Goal: Check status

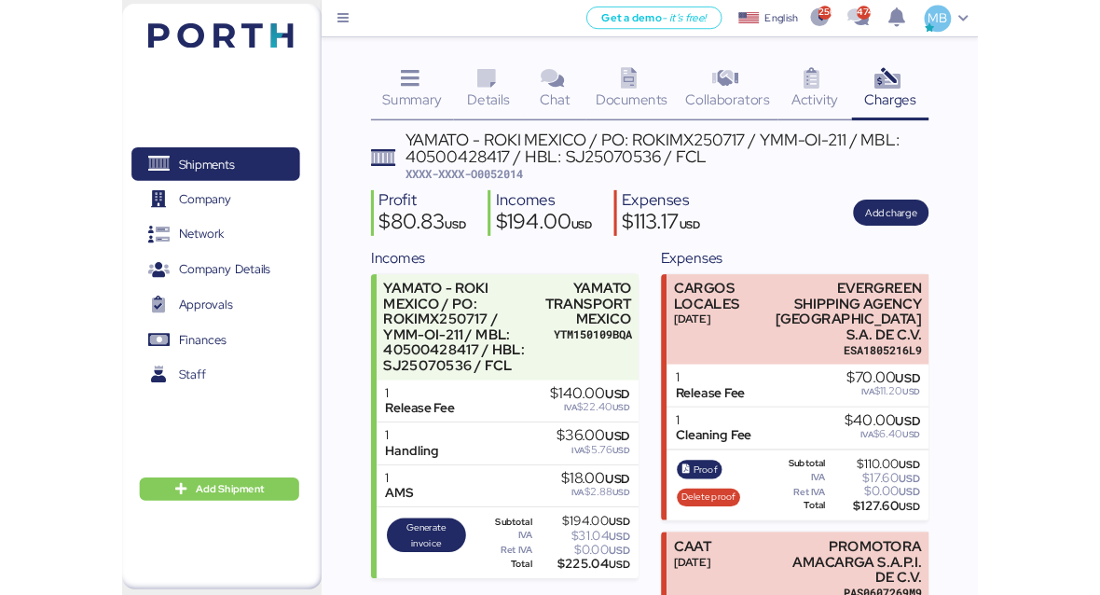
scroll to position [170, 0]
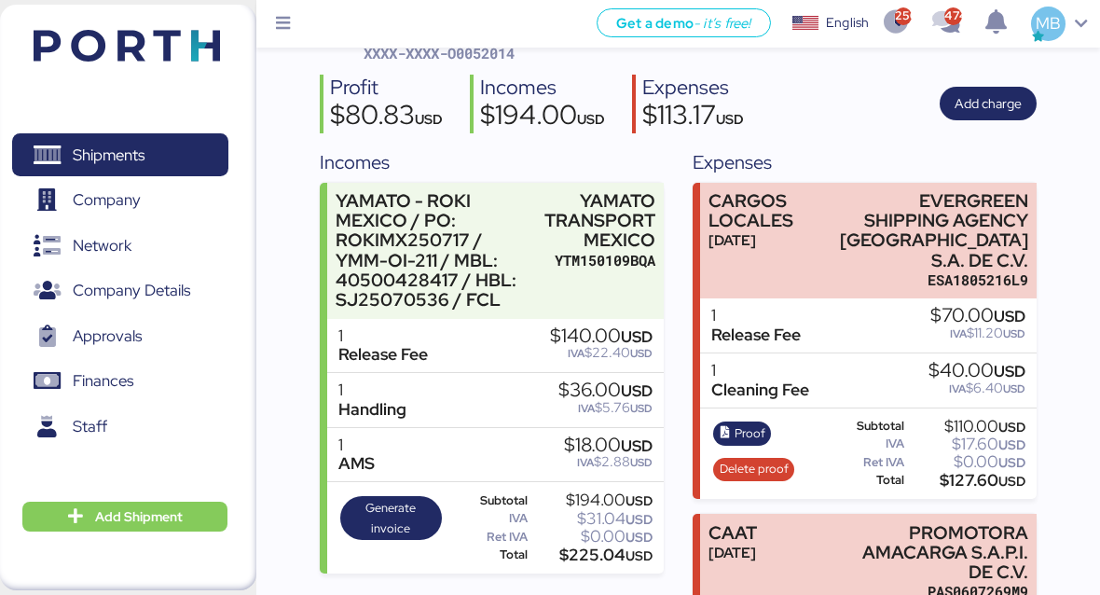
click at [104, 154] on span "Shipments" at bounding box center [109, 155] width 72 height 27
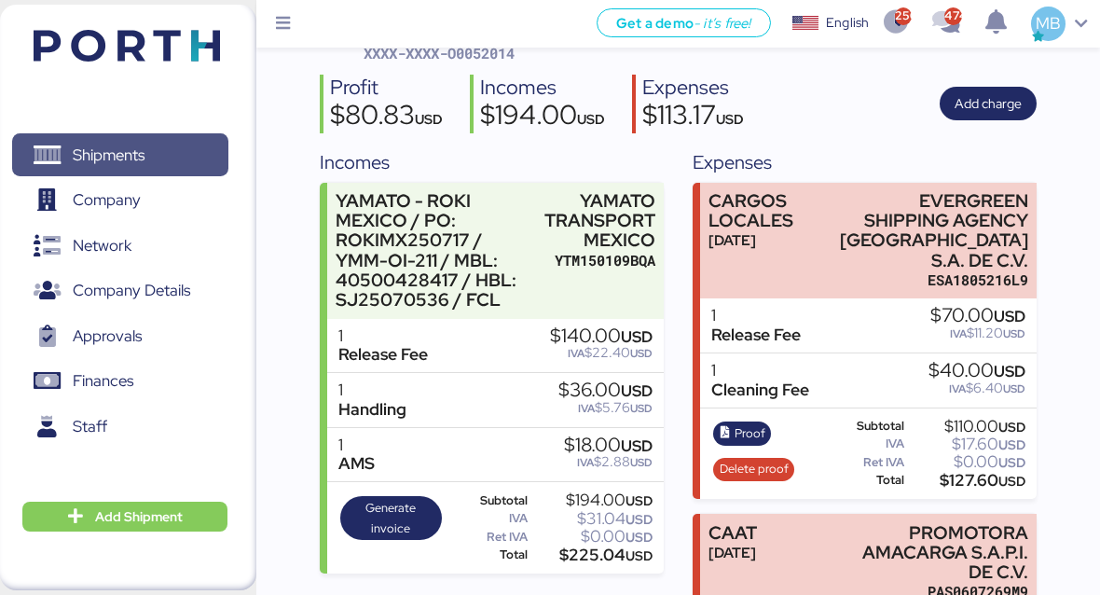
scroll to position [15, 0]
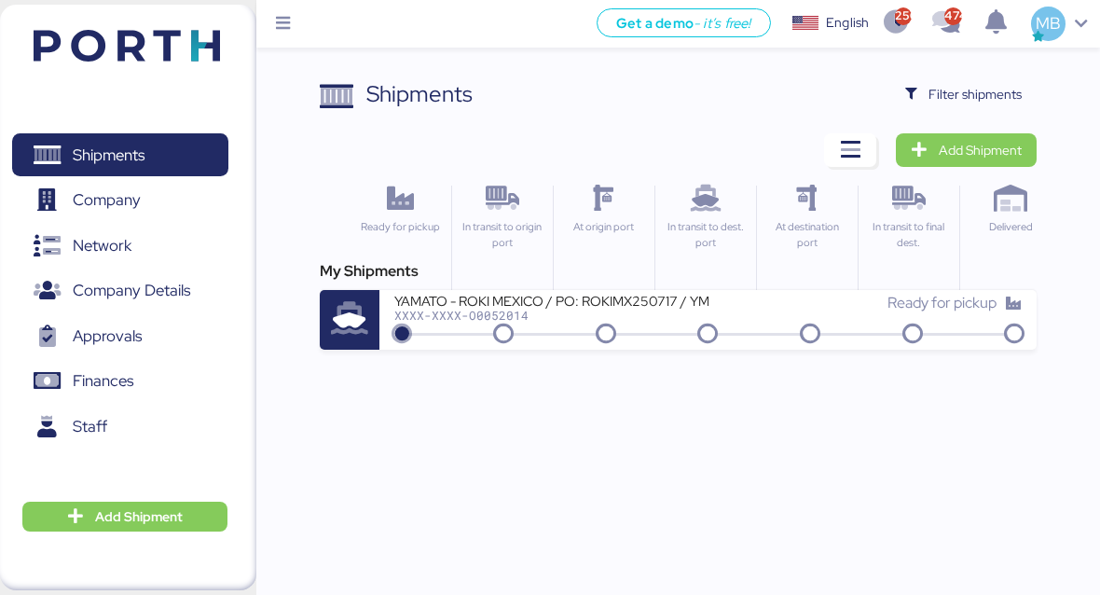
click at [851, 156] on icon "button" at bounding box center [850, 150] width 22 height 22
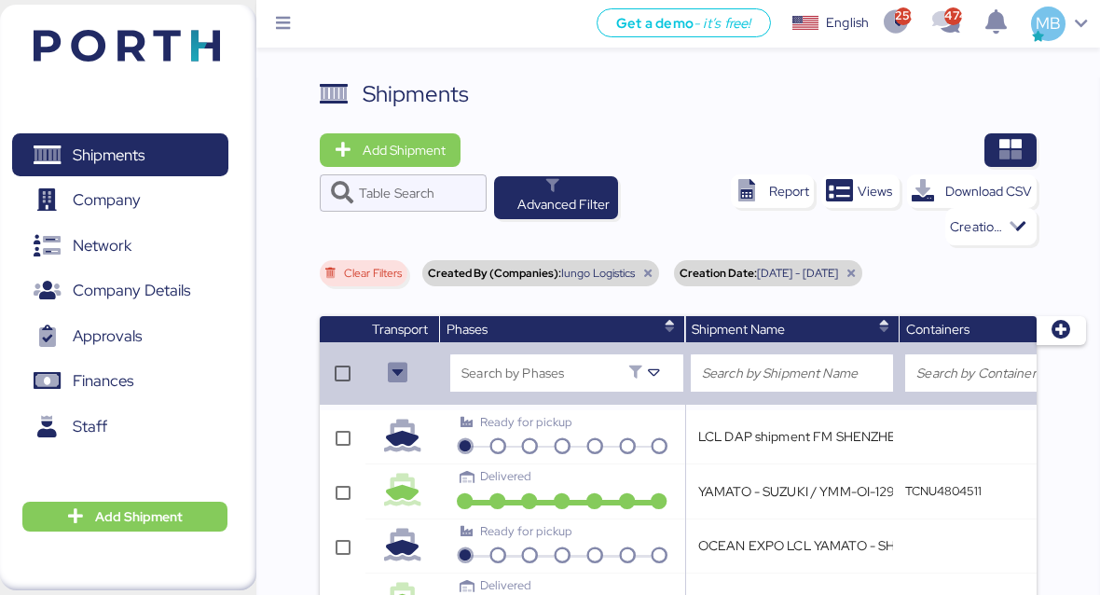
click at [857, 271] on icon at bounding box center [851, 273] width 11 height 11
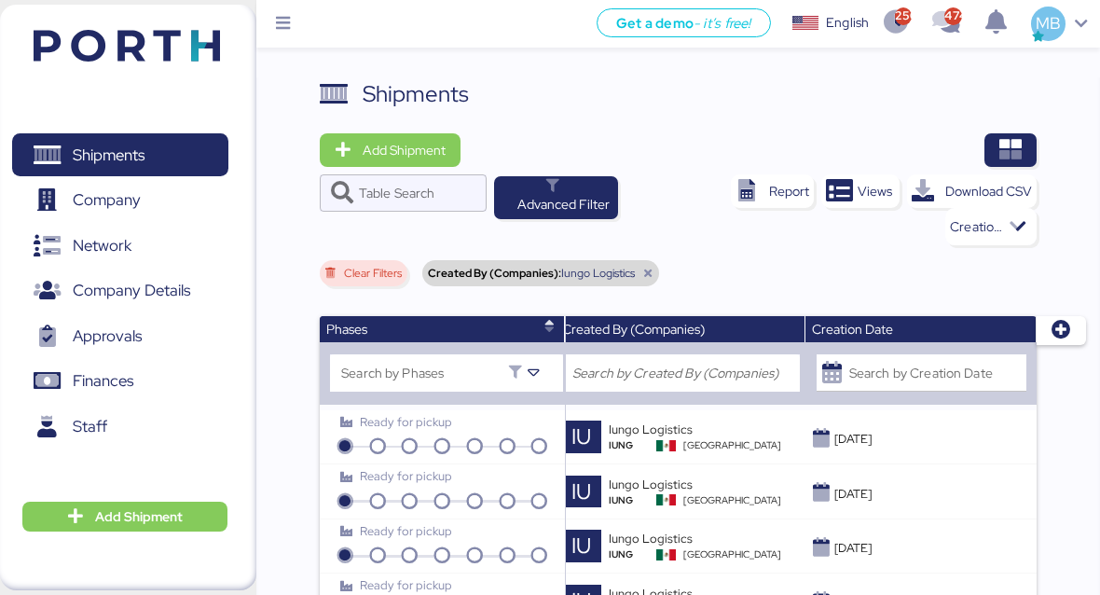
scroll to position [0, 530]
click at [898, 362] on input "Search by Creation Date" at bounding box center [937, 372] width 177 height 37
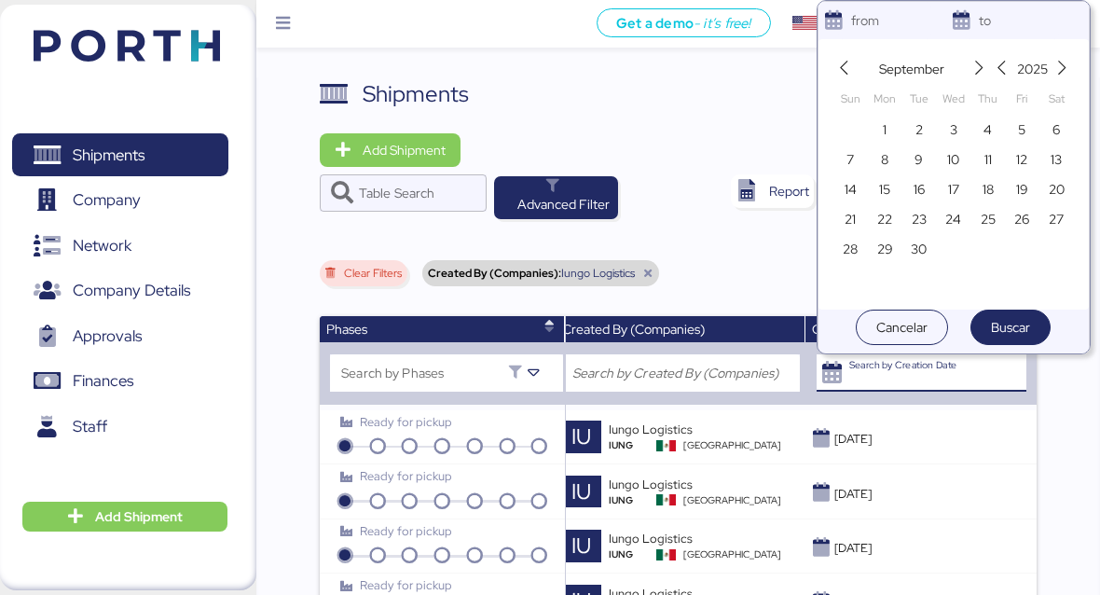
click at [888, 145] on span "8" at bounding box center [885, 159] width 28 height 28
click at [882, 130] on span "1" at bounding box center [885, 129] width 21 height 22
type input "[DATE]"
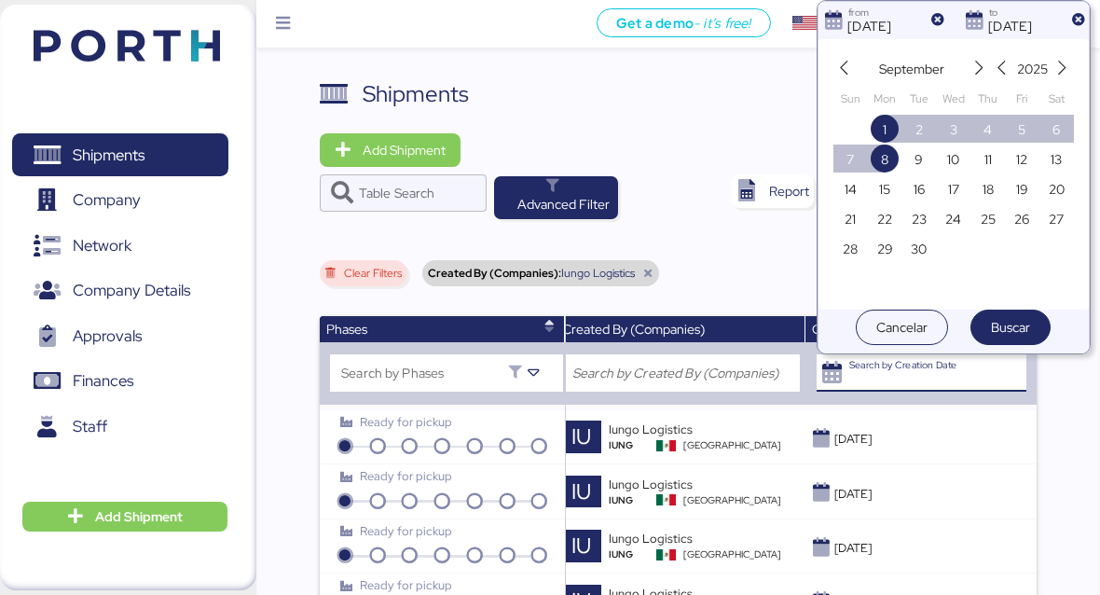
click at [888, 135] on span "1" at bounding box center [885, 129] width 21 height 22
click at [912, 258] on span "30" at bounding box center [919, 249] width 16 height 22
click at [893, 133] on span "1" at bounding box center [885, 129] width 21 height 22
type input "[DATE]"
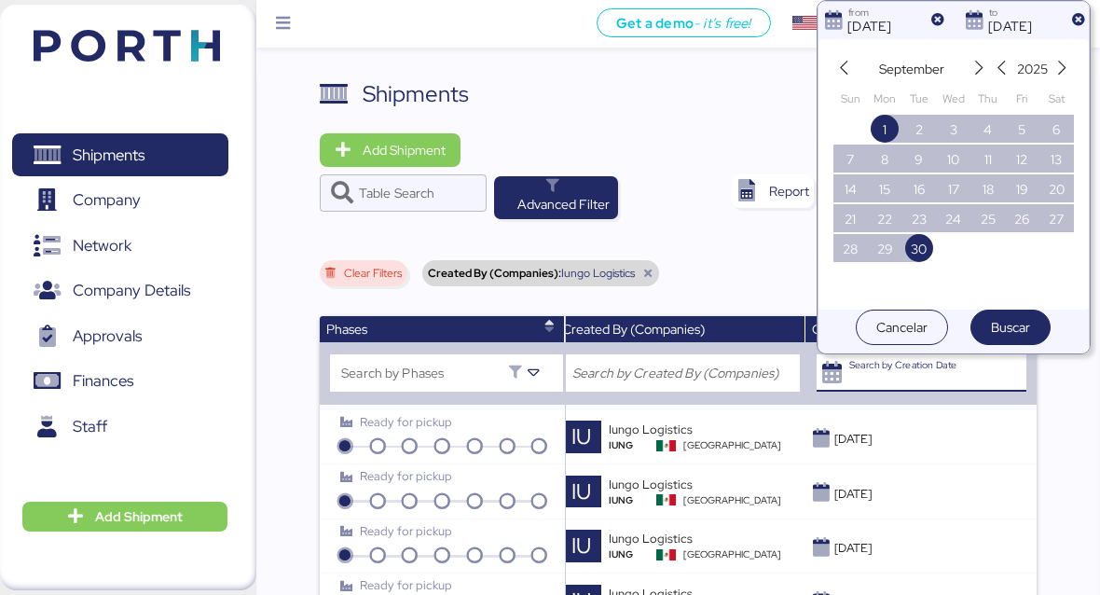
click at [1030, 339] on span "Buscar" at bounding box center [1010, 327] width 39 height 26
type input "[DATE] - [DATE]"
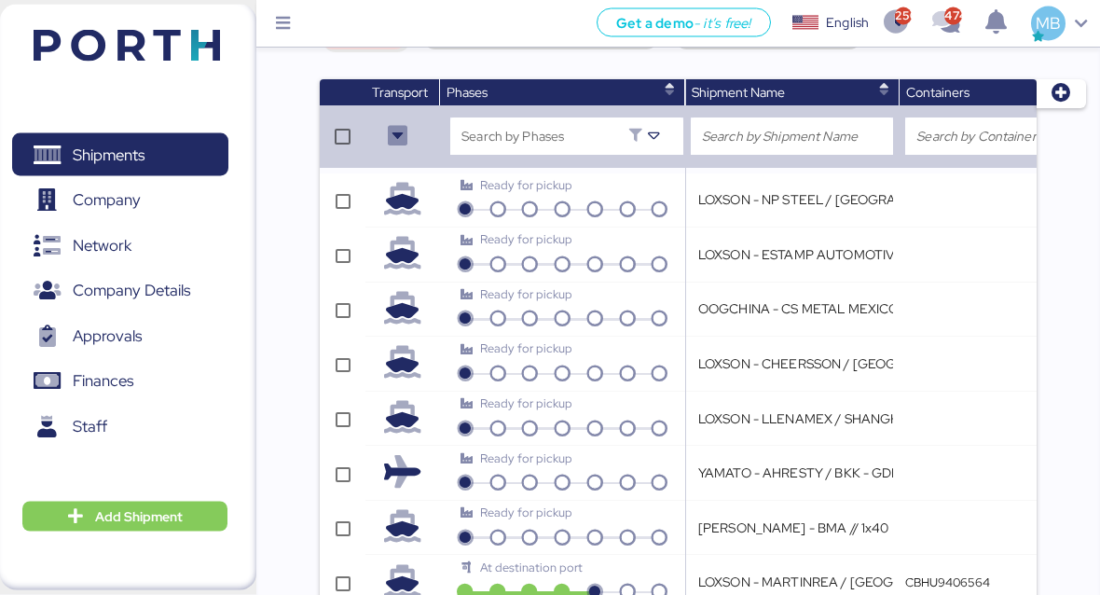
scroll to position [283, 0]
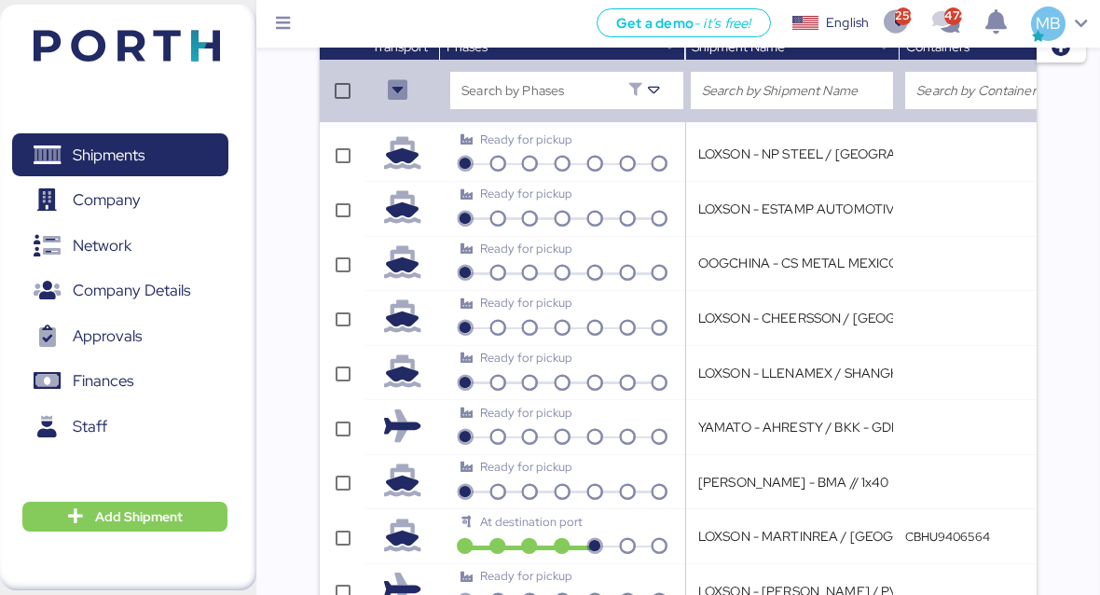
click at [1047, 658] on div "Shipments Add Shipment Table Search Advanced Filter Report Views Download CSV C…" at bounding box center [678, 253] width 844 height 916
click at [313, 472] on div "Shipments Add Shipment Table Search Advanced Filter Report Views Download CSV C…" at bounding box center [678, 253] width 844 height 916
